Goal: Information Seeking & Learning: Understand process/instructions

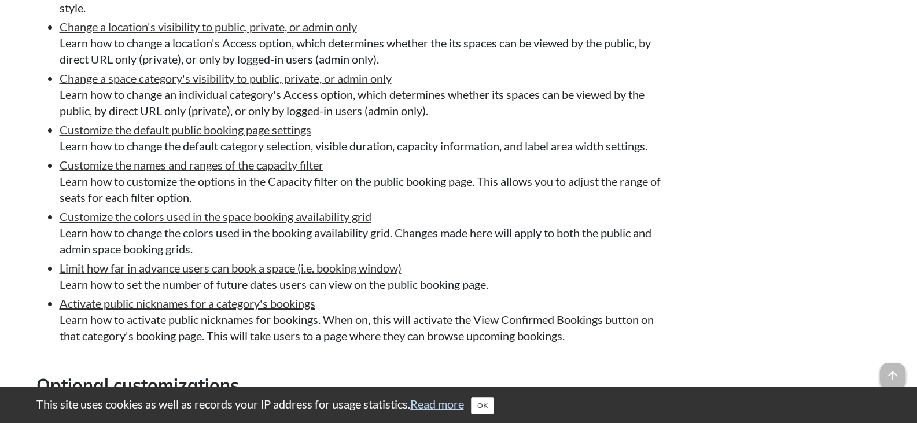
scroll to position [7351, 0]
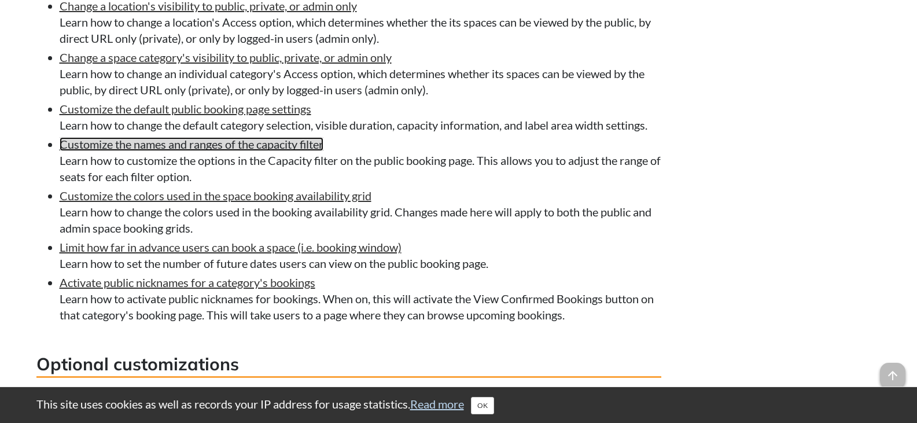
click at [160, 151] on link "Customize the names and ranges of the capacity filter" at bounding box center [192, 144] width 264 height 14
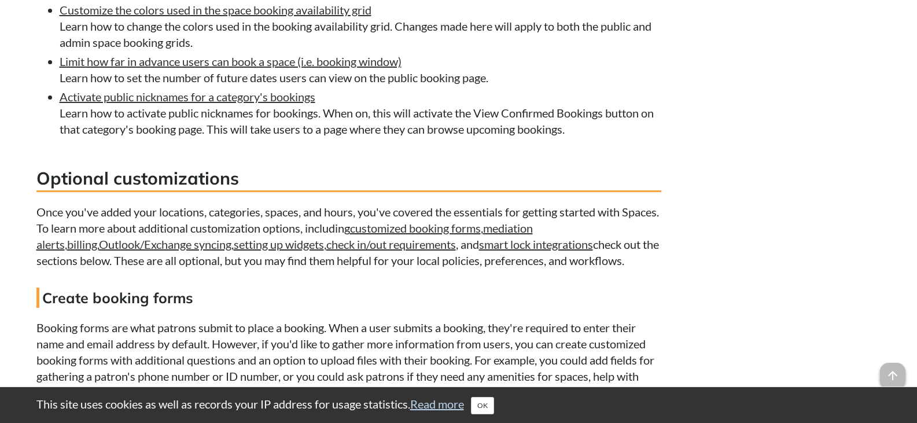
scroll to position [7623, 0]
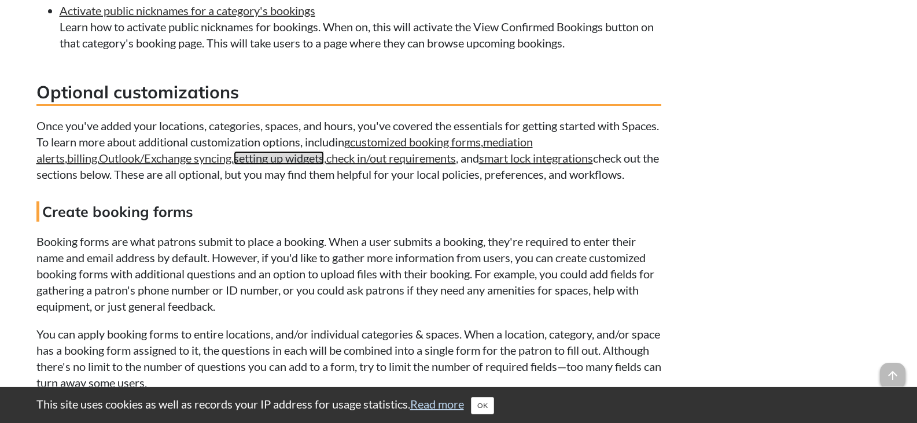
click at [234, 165] on link "setting up widgets" at bounding box center [279, 158] width 90 height 14
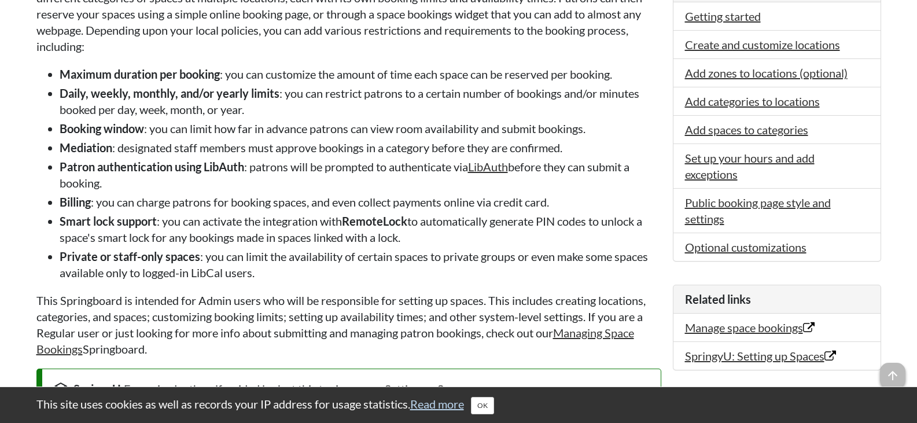
scroll to position [347, 0]
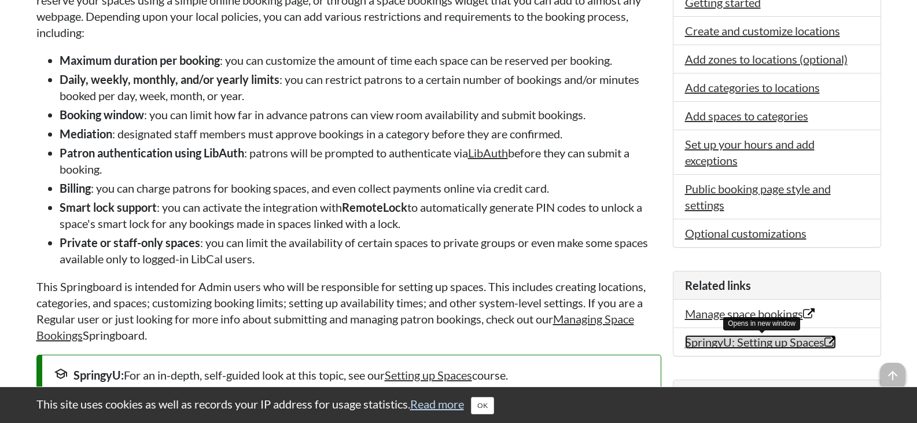
click at [776, 343] on link "SpringyU: Setting up Spaces Opens in new window" at bounding box center [760, 342] width 151 height 14
